Goal: Communication & Community: Answer question/provide support

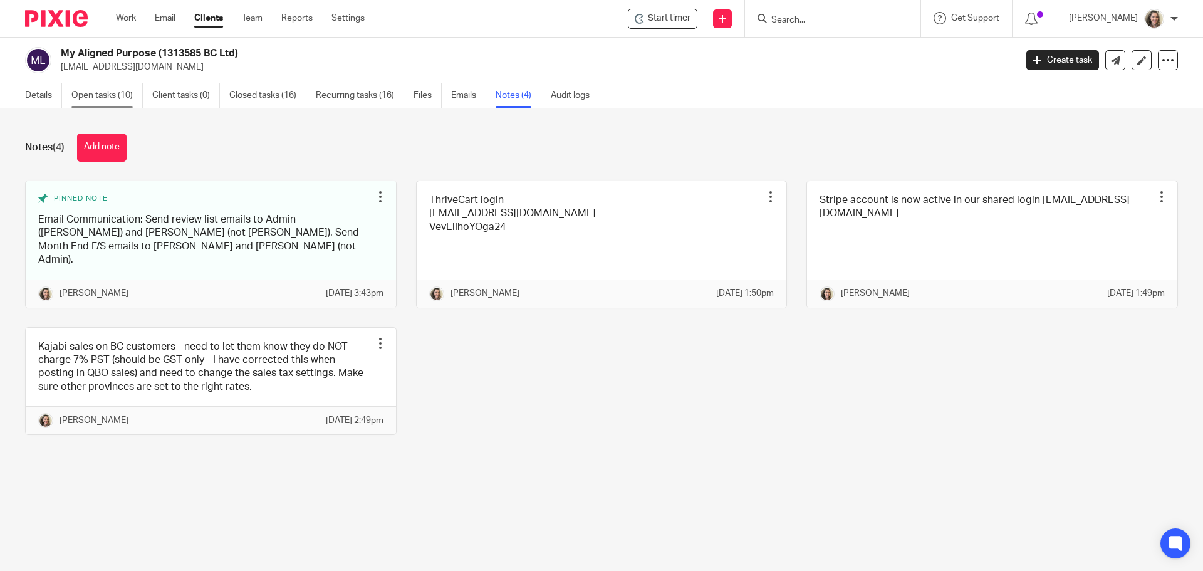
click at [89, 102] on link "Open tasks (10)" at bounding box center [106, 95] width 71 height 24
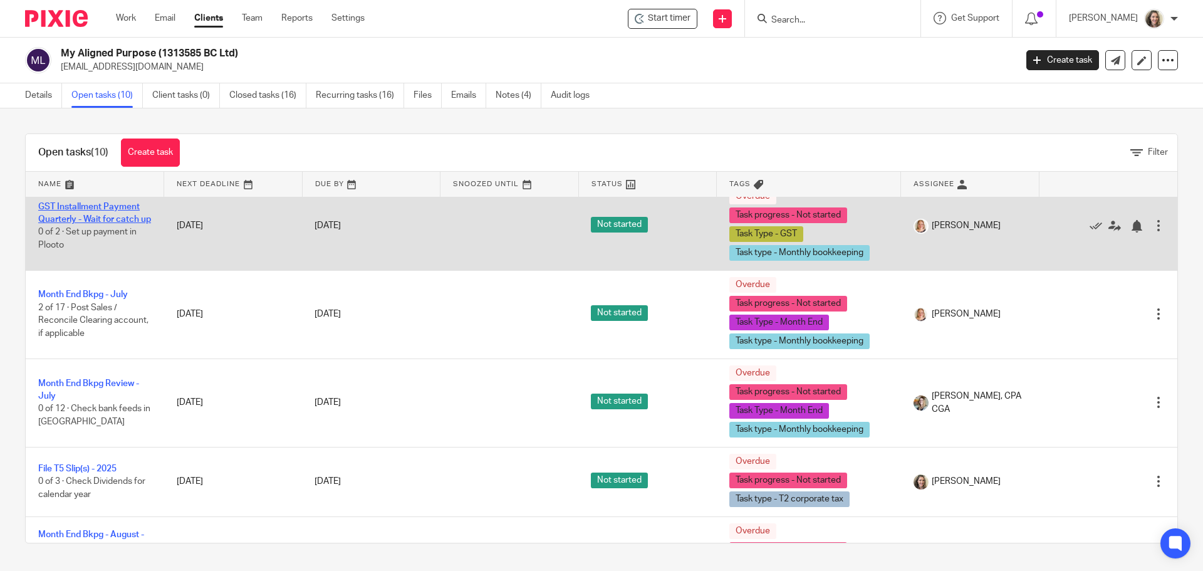
scroll to position [188, 0]
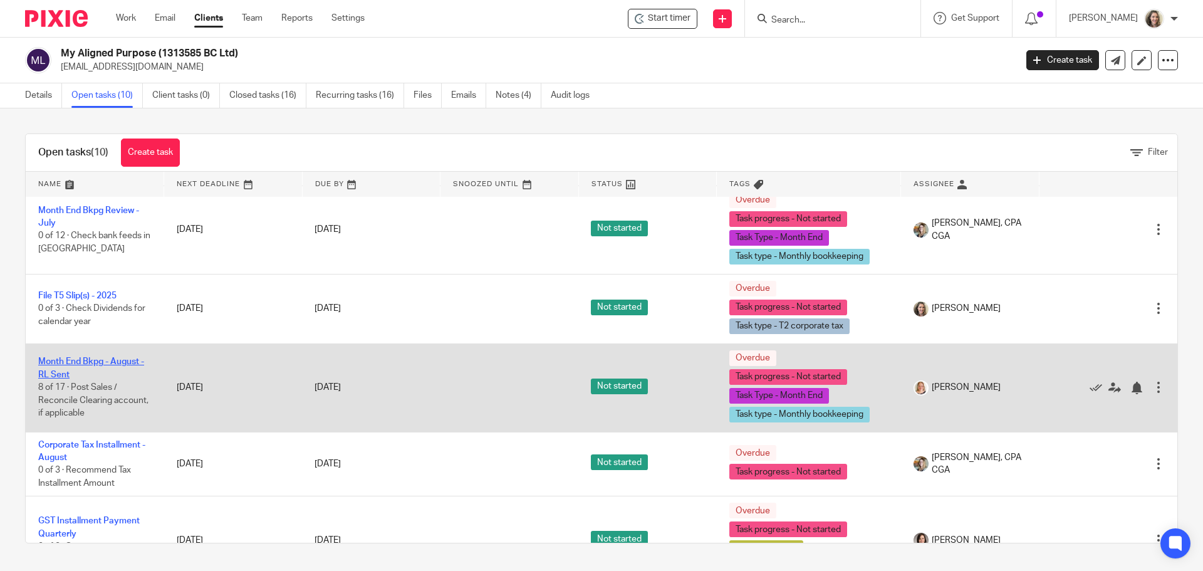
click at [45, 366] on link "Month End Bkpg - August - RL Sent" at bounding box center [91, 367] width 106 height 21
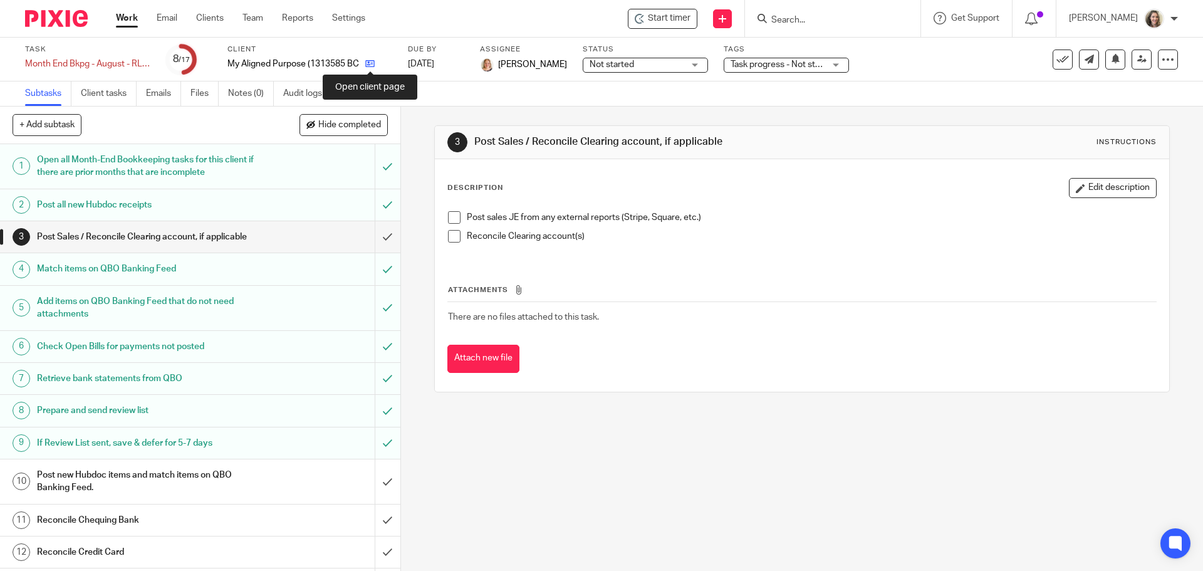
click at [374, 65] on icon at bounding box center [369, 63] width 9 height 9
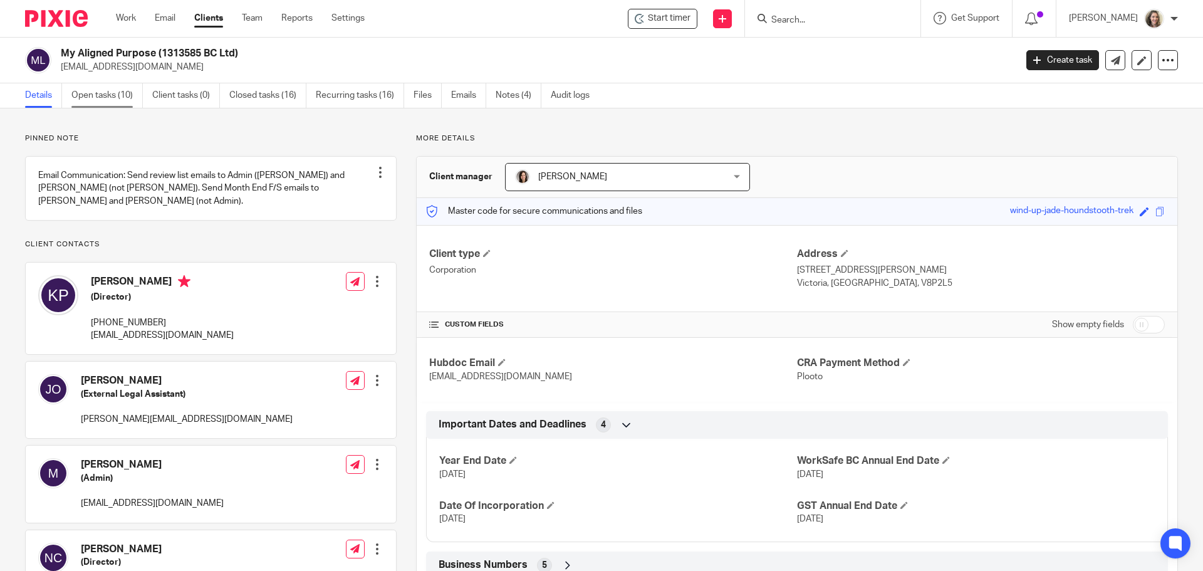
click at [99, 99] on link "Open tasks (10)" at bounding box center [106, 95] width 71 height 24
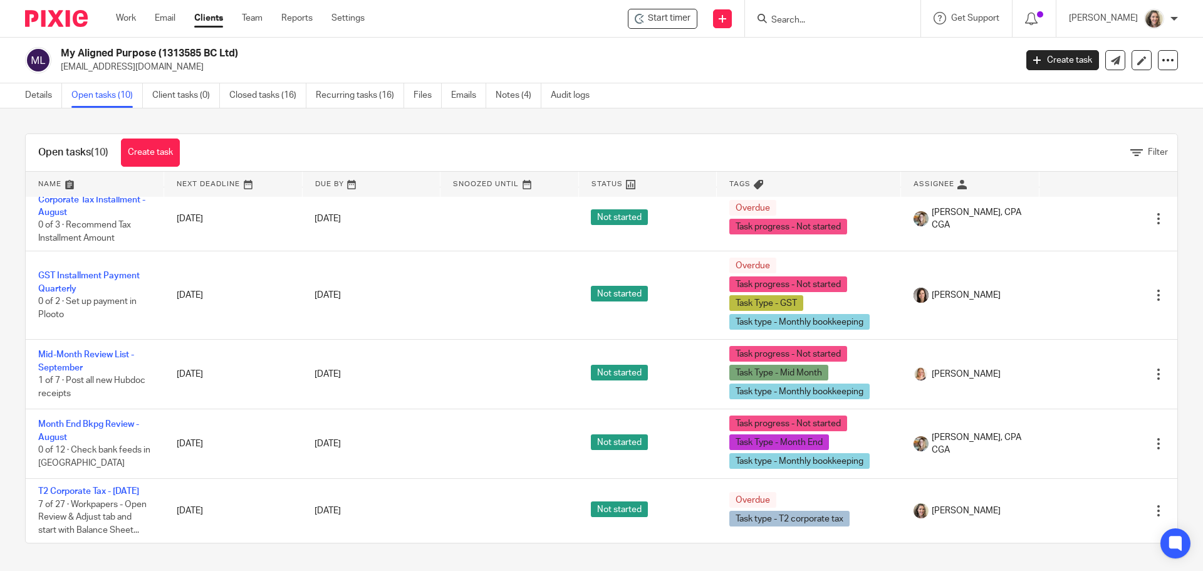
scroll to position [459, 0]
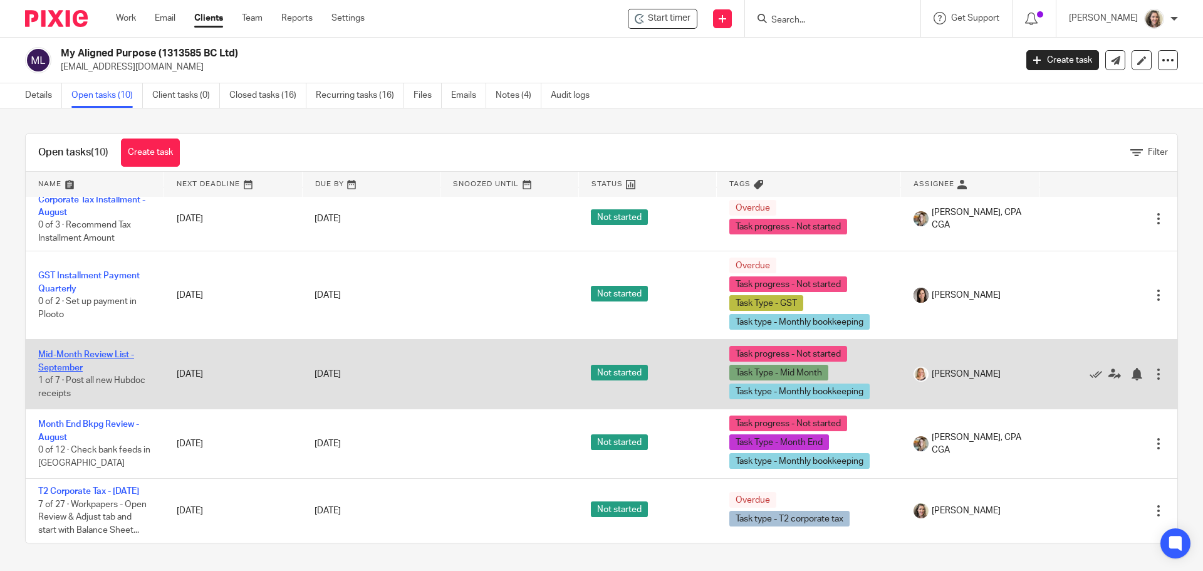
click at [85, 350] on link "Mid-Month Review List - September" at bounding box center [86, 360] width 96 height 21
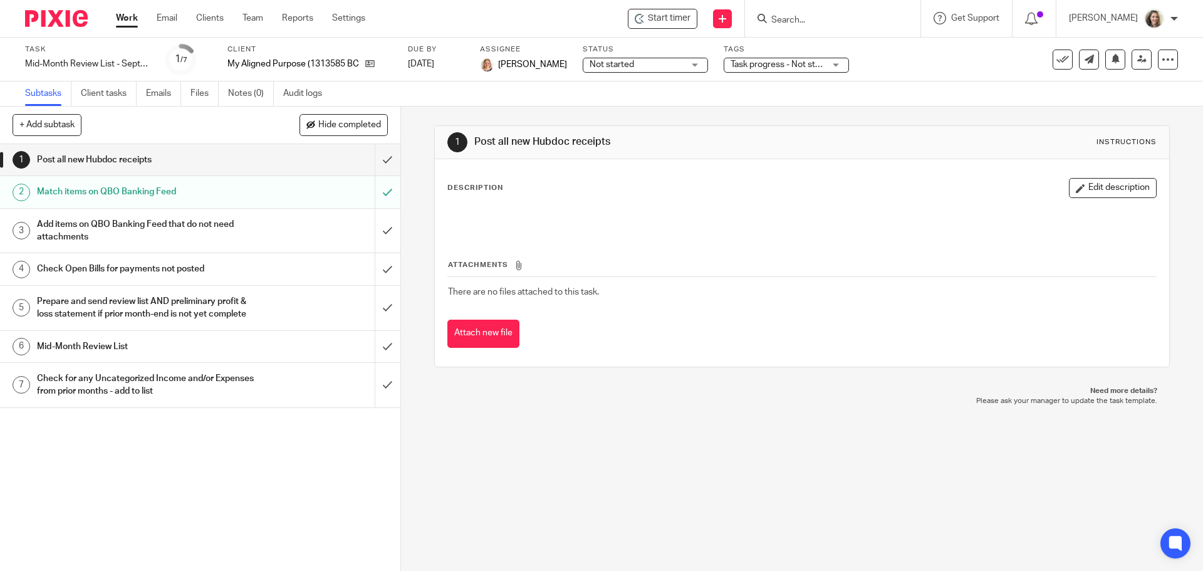
click at [131, 319] on h1 "Prepare and send review list AND preliminary profit & loss statement if prior m…" at bounding box center [145, 308] width 217 height 32
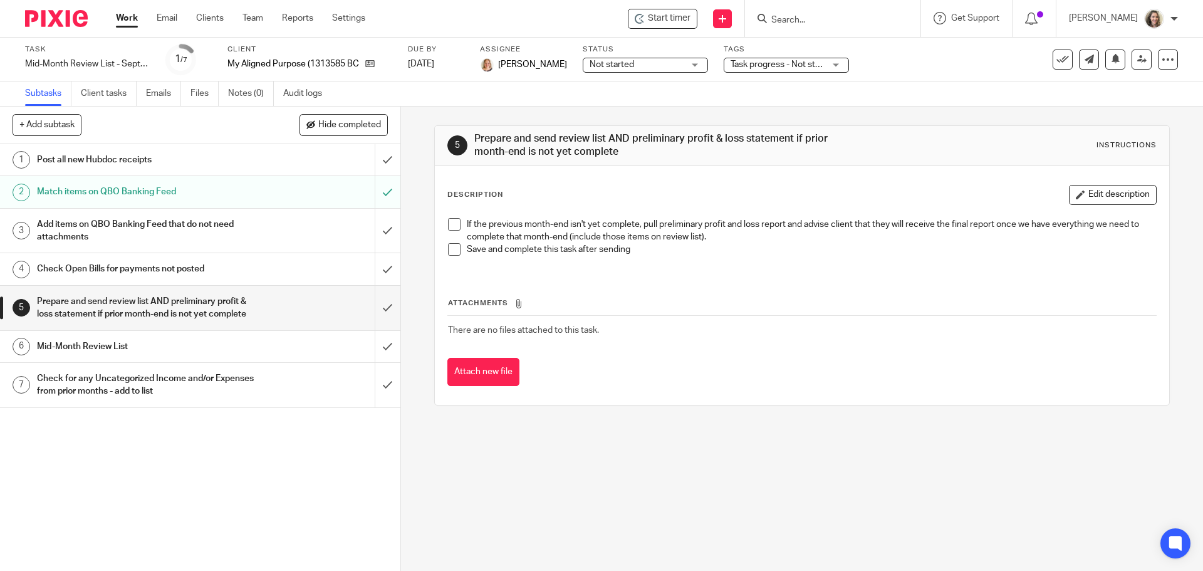
click at [811, 16] on input "Search" at bounding box center [826, 20] width 113 height 11
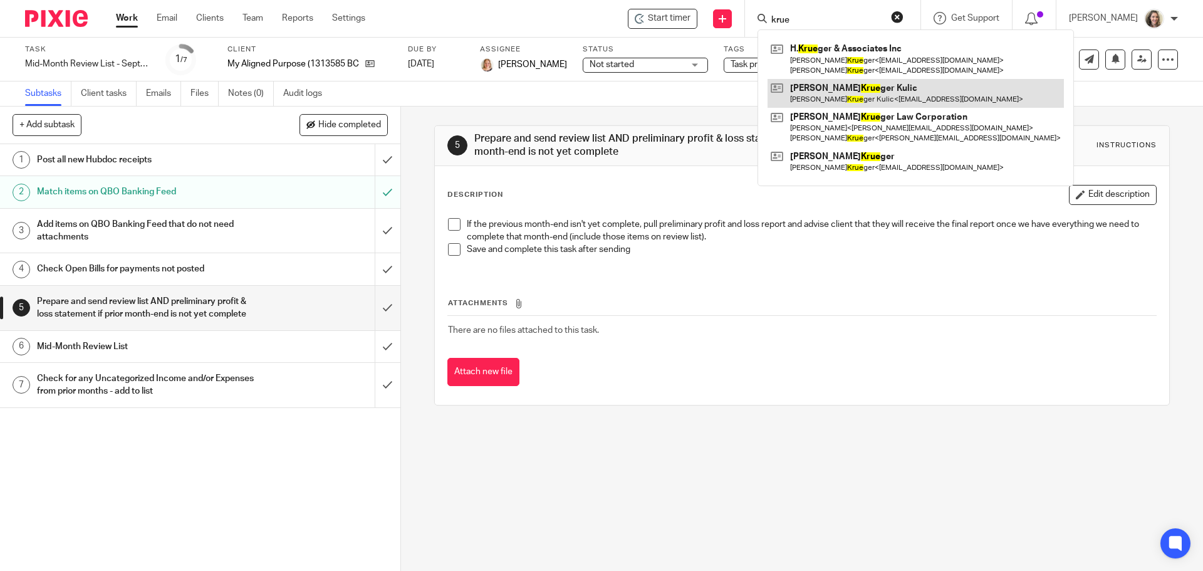
type input "krue"
click at [842, 89] on link at bounding box center [916, 93] width 296 height 29
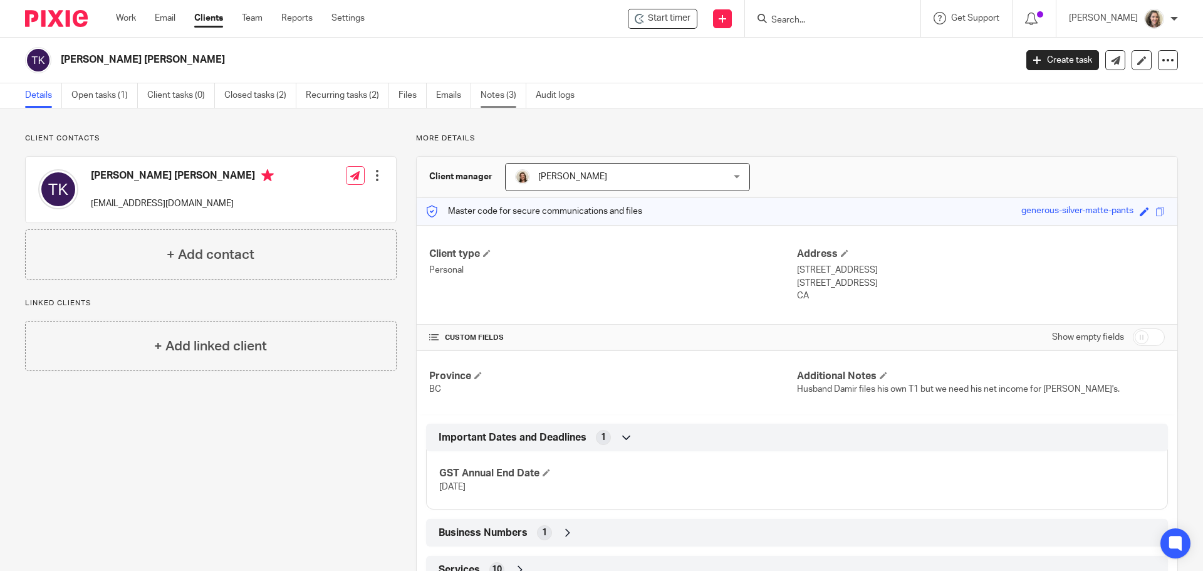
click at [504, 94] on link "Notes (3)" at bounding box center [504, 95] width 46 height 24
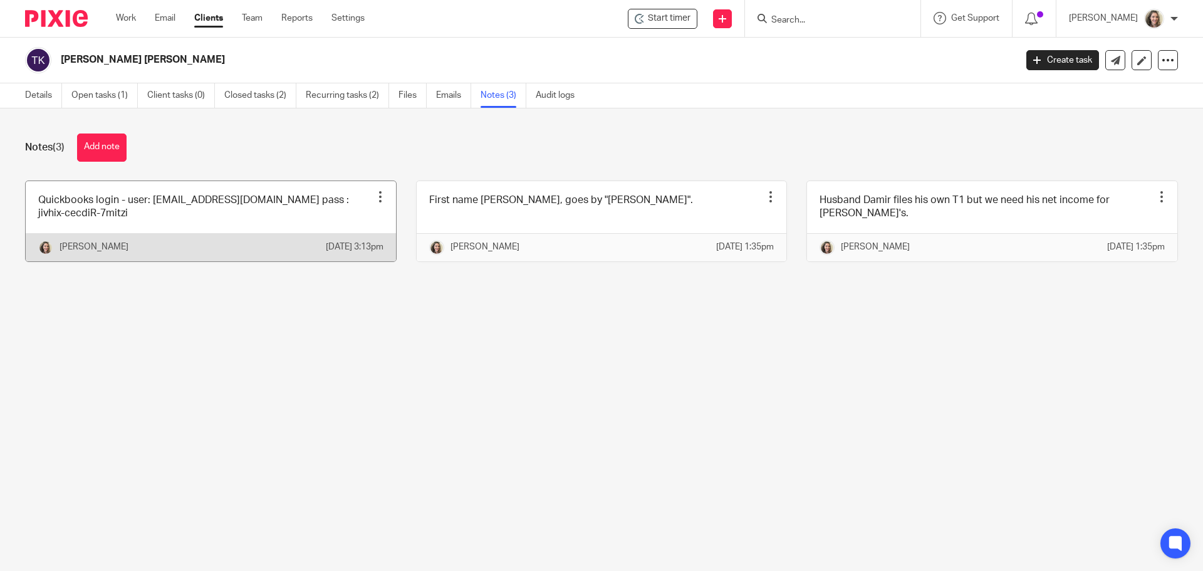
click at [154, 226] on link at bounding box center [211, 221] width 370 height 80
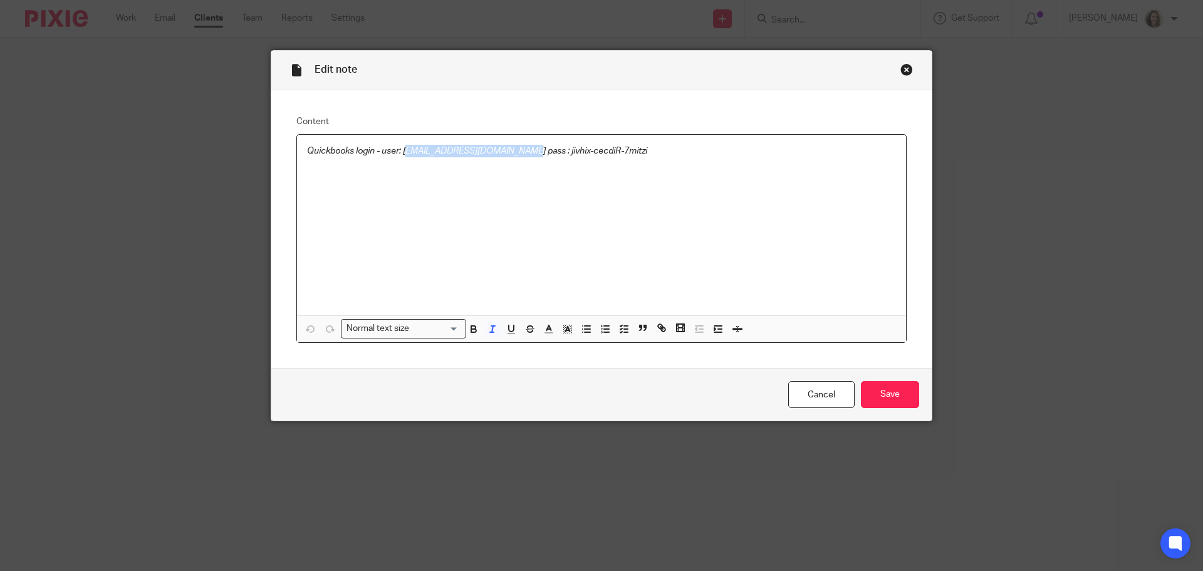
drag, startPoint x: 517, startPoint y: 150, endPoint x: 402, endPoint y: 155, distance: 114.8
click at [402, 155] on em "Quickbooks login - user: [EMAIL_ADDRESS][DOMAIN_NAME] pass : jivhix-cecdiR-7mit…" at bounding box center [477, 151] width 340 height 9
copy em "[EMAIL_ADDRESS][DOMAIN_NAME]"
drag, startPoint x: 627, startPoint y: 150, endPoint x: 545, endPoint y: 147, distance: 82.1
click at [545, 147] on p "Quickbooks login - user: tinakruegerphoto@gmail.com pass : jivhix-cecdiR-7mitzi" at bounding box center [601, 151] width 589 height 13
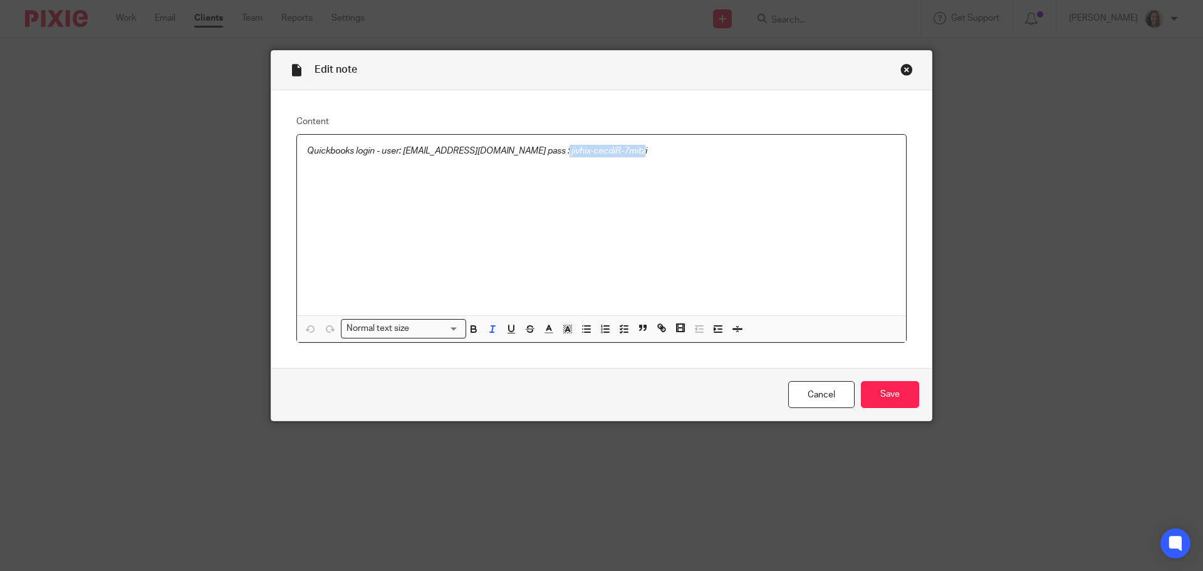
copy em "jivhix-cecdiR-7mitzi"
click at [901, 74] on div "Close this dialog window" at bounding box center [907, 69] width 13 height 13
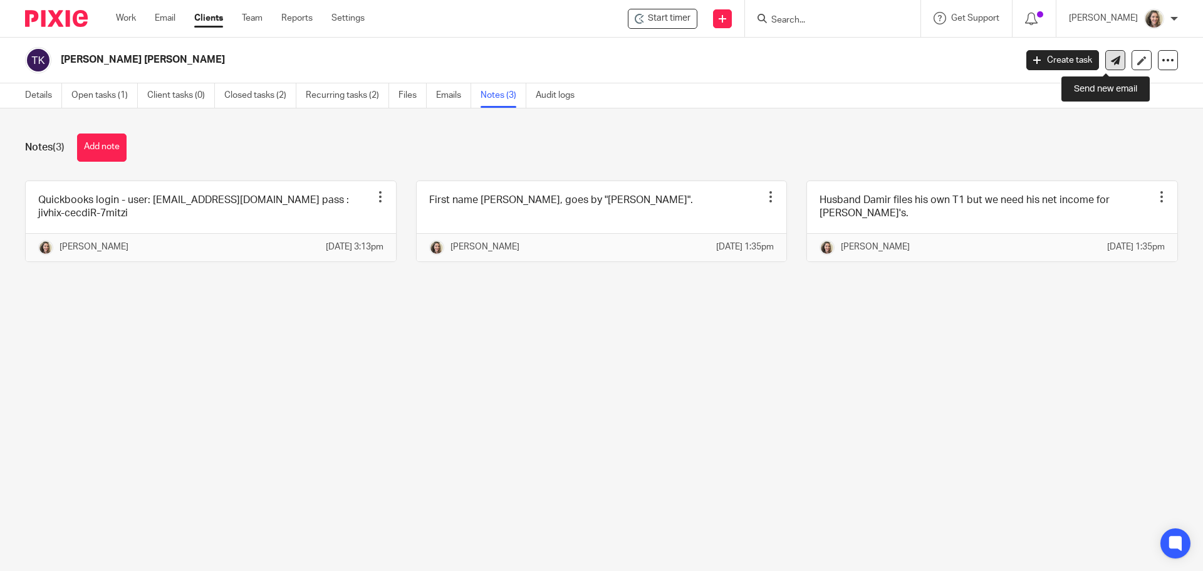
click at [1111, 63] on icon at bounding box center [1115, 60] width 9 height 9
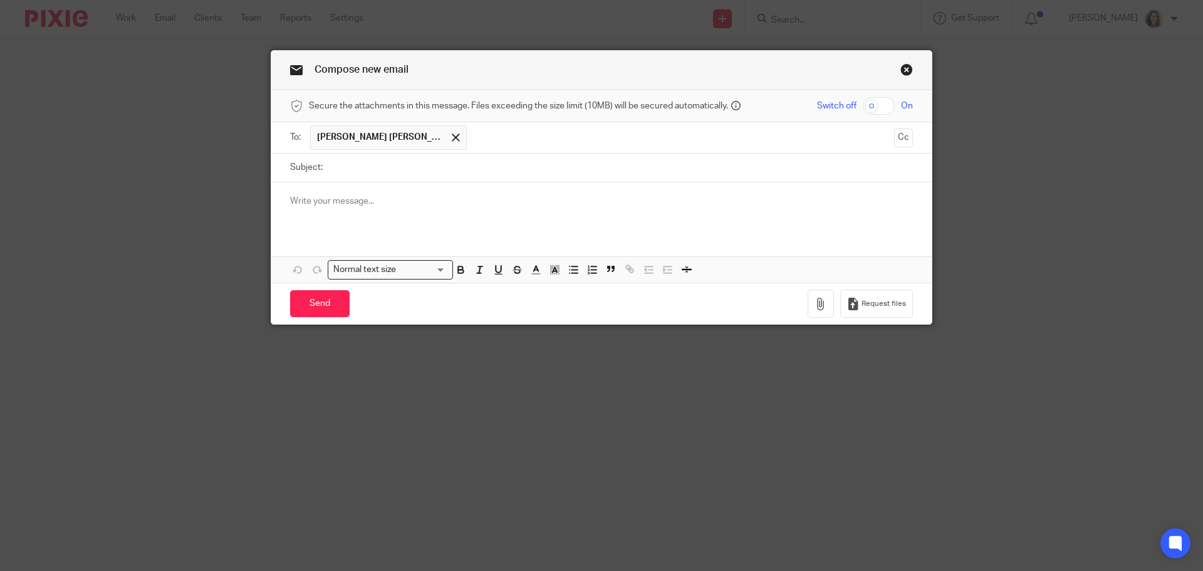
click at [418, 172] on input "Subject:" at bounding box center [621, 168] width 584 height 28
type input "Code QBO?"
click at [313, 300] on input "Send" at bounding box center [320, 303] width 60 height 27
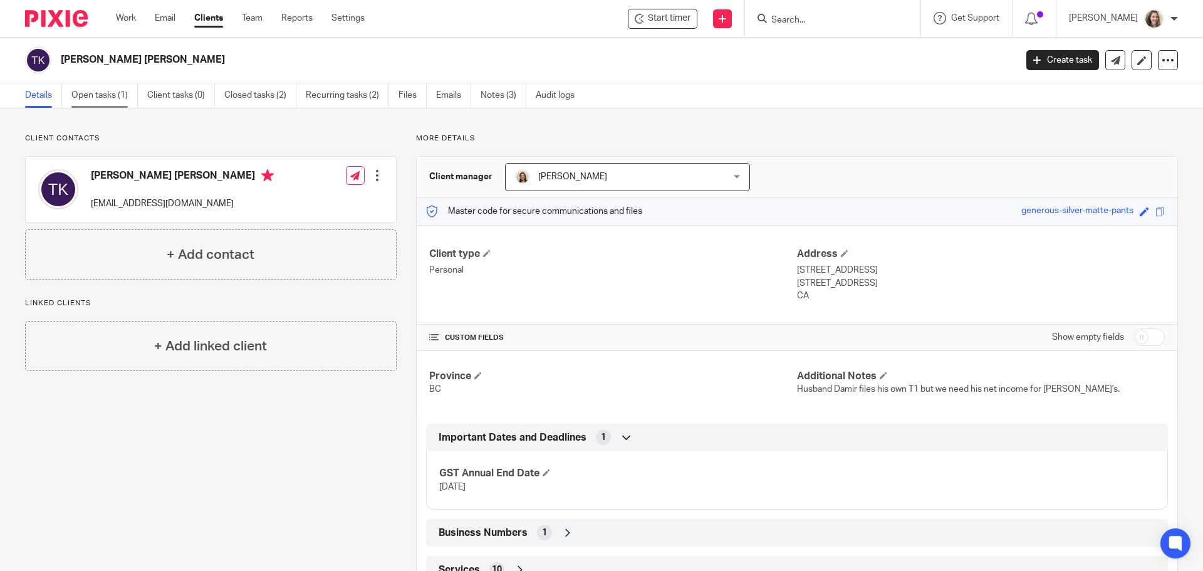
click at [110, 97] on link "Open tasks (1)" at bounding box center [104, 95] width 66 height 24
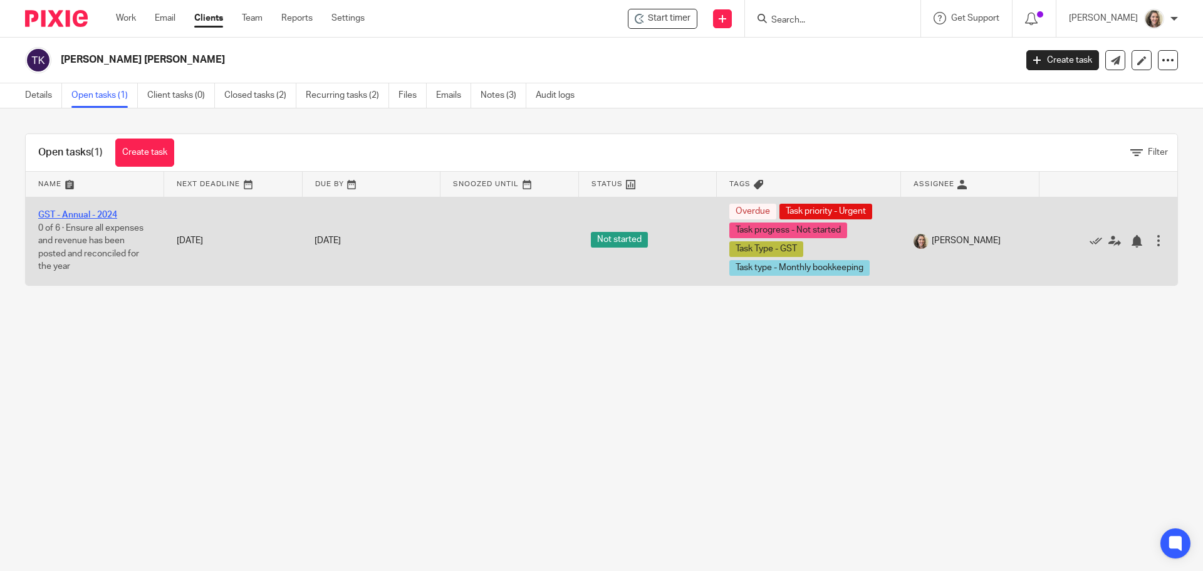
click at [73, 211] on link "GST - Annual - 2024" at bounding box center [77, 215] width 79 height 9
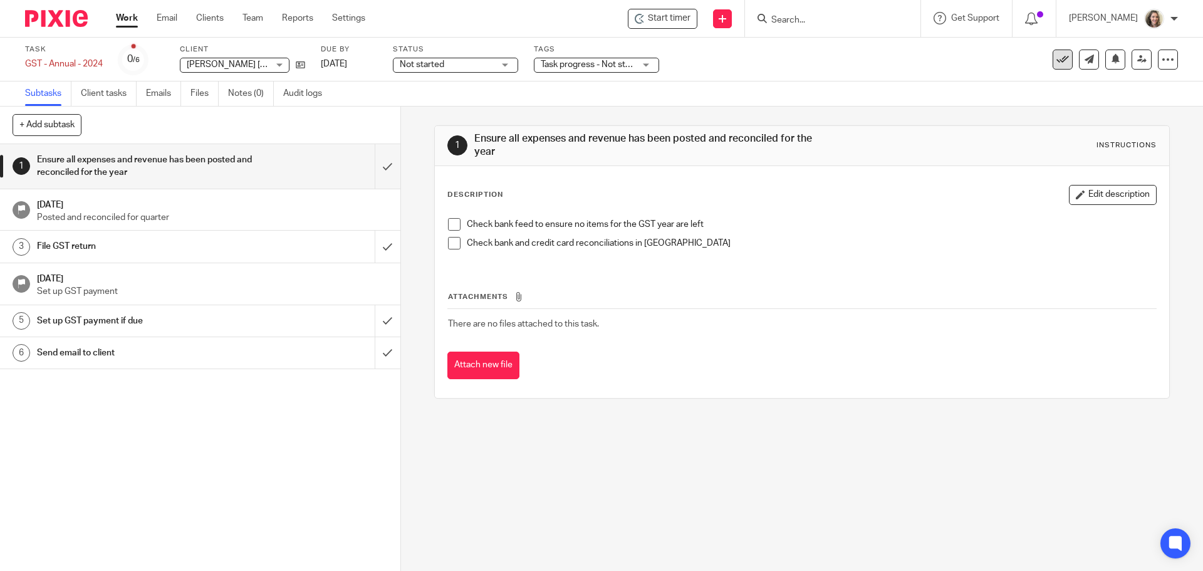
click at [1057, 60] on icon at bounding box center [1063, 59] width 13 height 13
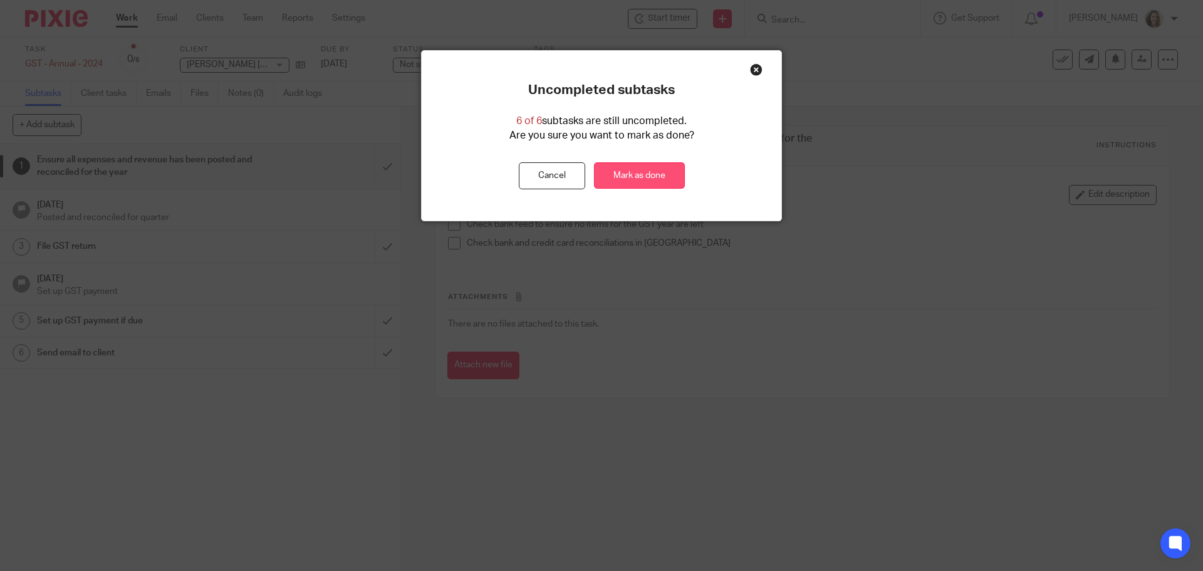
click at [640, 174] on link "Mark as done" at bounding box center [639, 175] width 91 height 27
